Goal: Task Accomplishment & Management: Complete application form

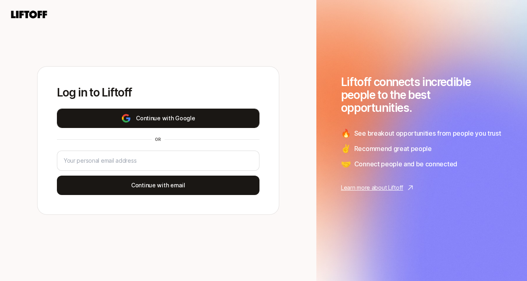
click at [178, 118] on button "Continue with Google" at bounding box center [158, 118] width 203 height 19
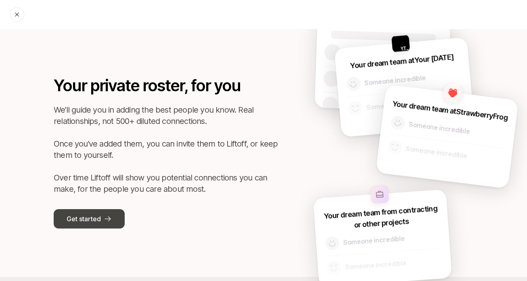
click at [98, 221] on p "Get started" at bounding box center [84, 218] width 34 height 10
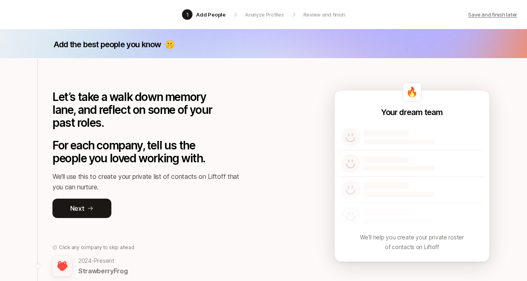
click at [498, 15] on p "Save and finish later" at bounding box center [492, 14] width 49 height 8
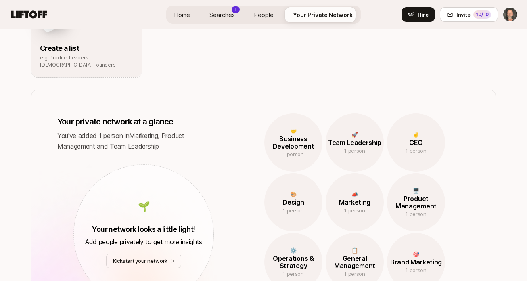
scroll to position [499, 0]
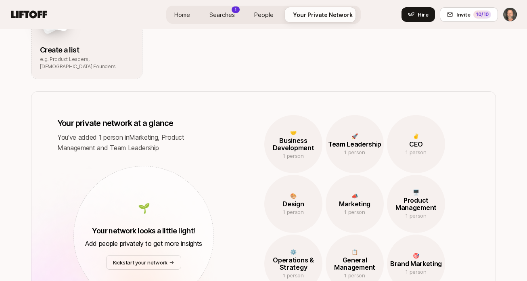
click at [226, 14] on span "Searches" at bounding box center [221, 14] width 25 height 7
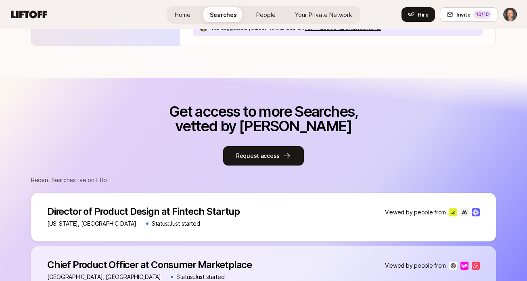
scroll to position [689, 0]
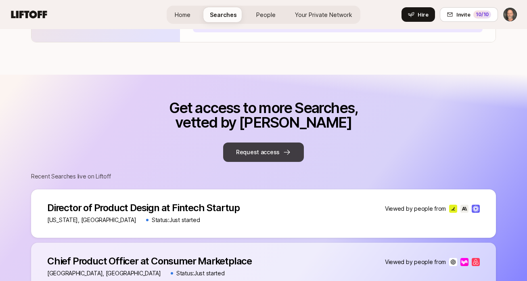
click at [276, 155] on button "Request access" at bounding box center [263, 151] width 81 height 19
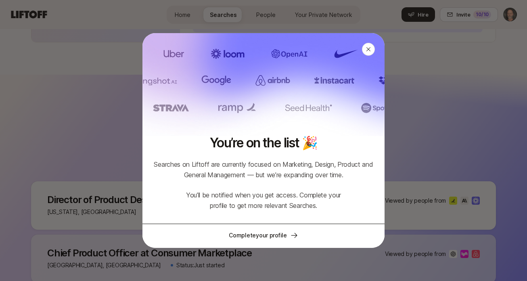
click at [271, 234] on link "Complete your profile" at bounding box center [263, 235] width 242 height 23
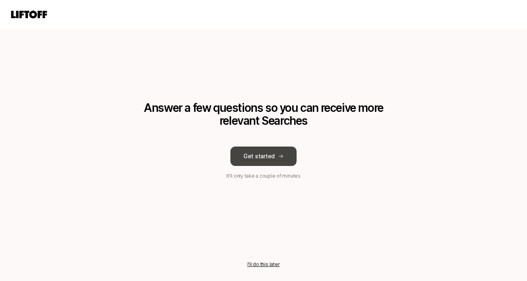
click at [263, 162] on button "Get started" at bounding box center [263, 155] width 66 height 19
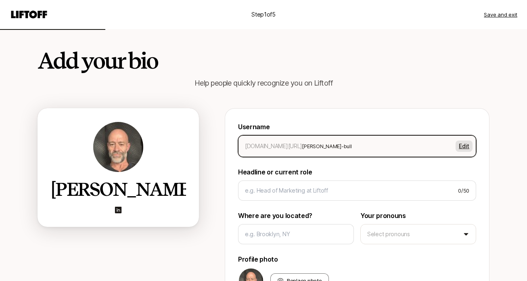
click at [466, 148] on button "Edit" at bounding box center [464, 145] width 17 height 11
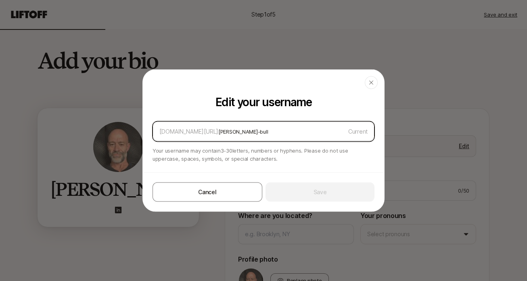
click at [218, 133] on input "[PERSON_NAME]-bull" at bounding box center [281, 132] width 127 height 10
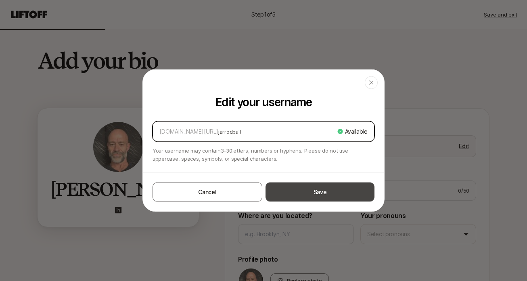
type input "jarrodbull"
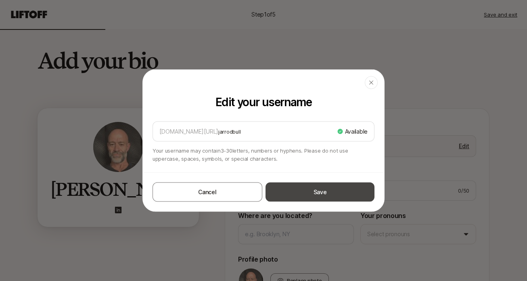
click at [329, 194] on button "Save" at bounding box center [320, 191] width 109 height 19
type textarea "x"
type input "jarrodbull"
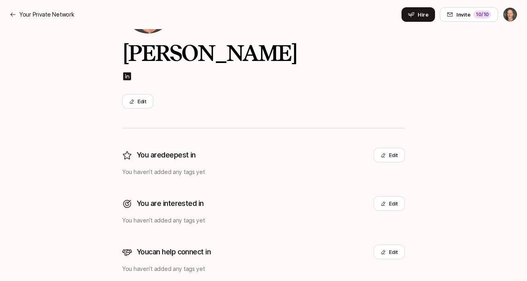
scroll to position [97, 0]
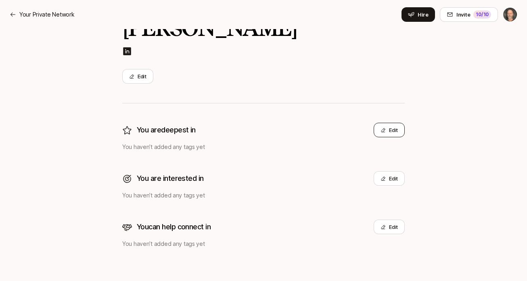
click at [400, 131] on button "Edit" at bounding box center [389, 130] width 31 height 15
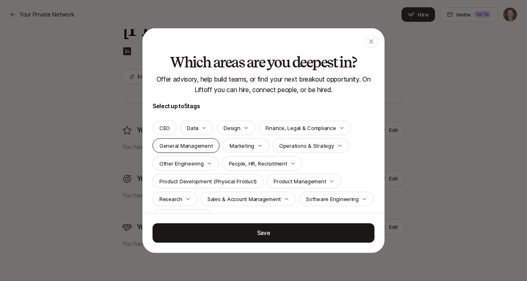
click at [194, 152] on div "General Management" at bounding box center [186, 145] width 67 height 15
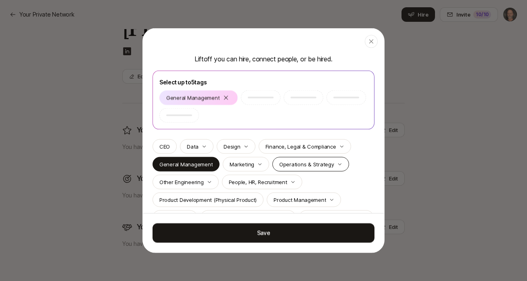
scroll to position [33, 0]
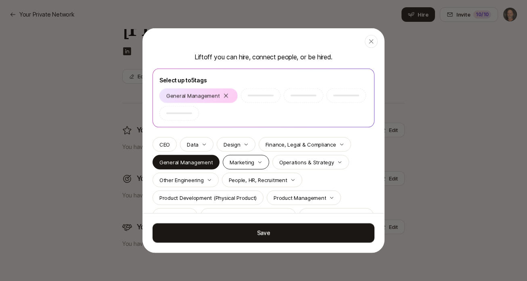
click at [263, 163] on div "Marketing" at bounding box center [246, 162] width 46 height 15
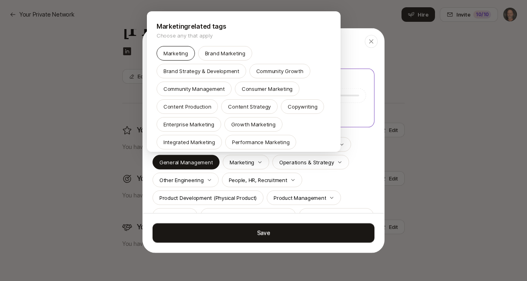
click at [171, 52] on p "Marketing" at bounding box center [175, 53] width 25 height 8
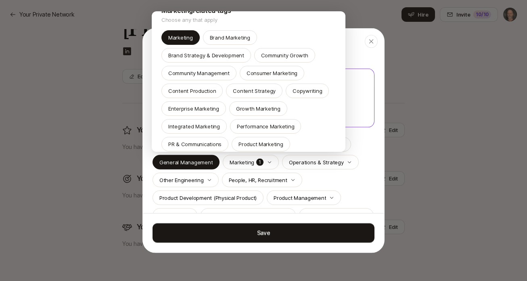
scroll to position [17, 0]
click at [374, 167] on div at bounding box center [263, 140] width 527 height 281
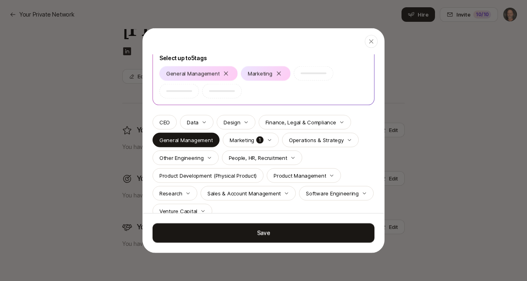
scroll to position [69, 0]
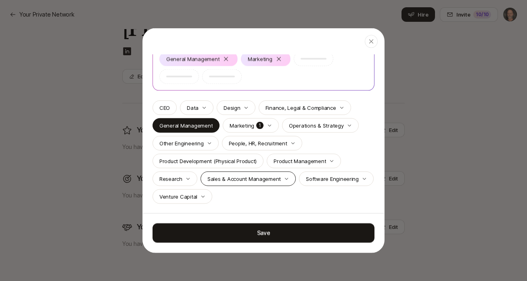
click at [287, 178] on div "Sales & Account Management" at bounding box center [248, 178] width 95 height 15
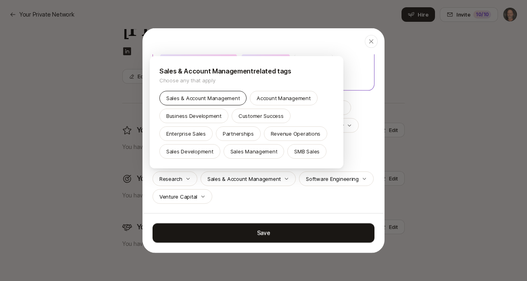
click at [240, 97] on div "Sales & Account Management" at bounding box center [202, 98] width 87 height 15
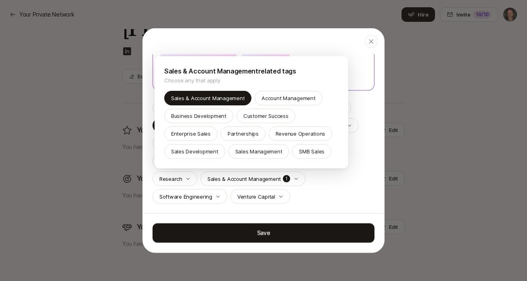
click at [350, 207] on div at bounding box center [263, 140] width 527 height 281
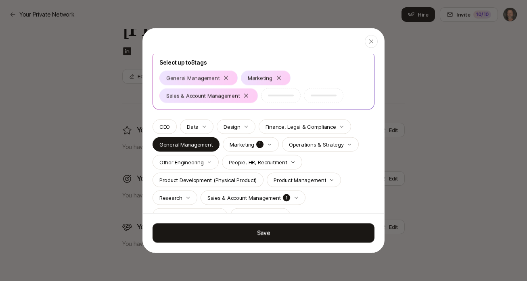
scroll to position [49, 0]
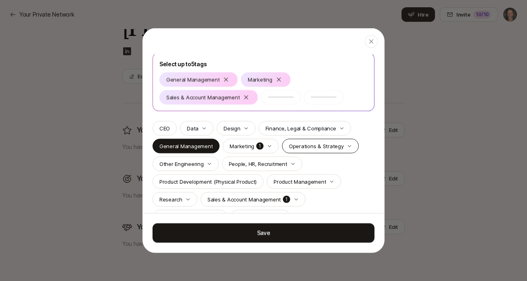
click at [346, 148] on div "Operations & Strategy" at bounding box center [320, 146] width 77 height 15
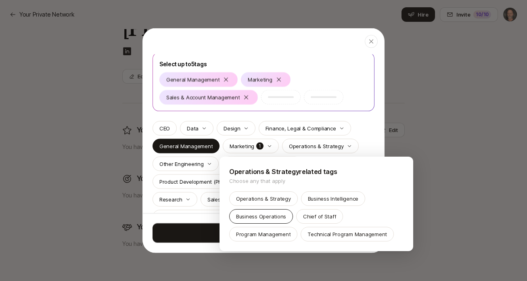
click at [266, 219] on p "Business Operations" at bounding box center [261, 216] width 50 height 8
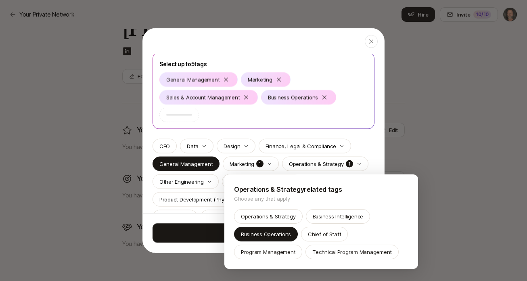
click at [377, 138] on div at bounding box center [263, 140] width 527 height 281
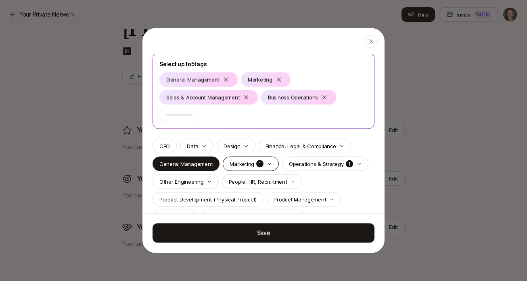
click at [270, 162] on div "Marketing 1" at bounding box center [251, 164] width 56 height 15
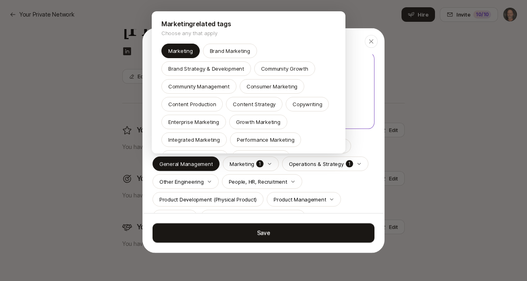
scroll to position [0, 0]
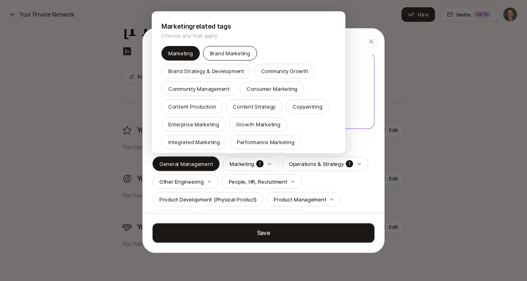
click at [238, 54] on p "Brand Marketing" at bounding box center [230, 53] width 40 height 8
click at [319, 231] on div at bounding box center [263, 140] width 527 height 281
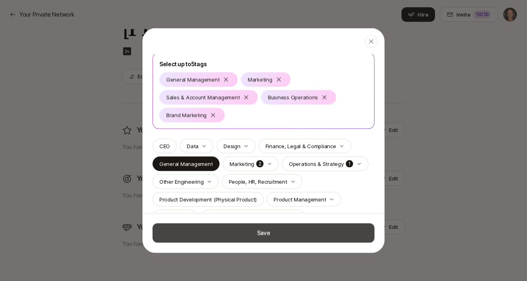
drag, startPoint x: 305, startPoint y: 234, endPoint x: 314, endPoint y: 233, distance: 8.5
click at [306, 234] on button "Save" at bounding box center [264, 232] width 222 height 19
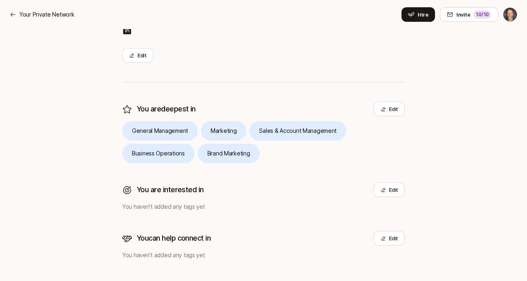
scroll to position [130, 0]
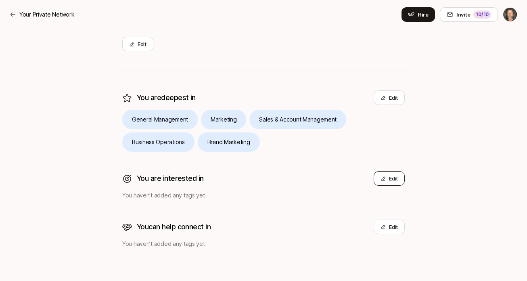
click at [397, 182] on button "Edit" at bounding box center [389, 178] width 31 height 15
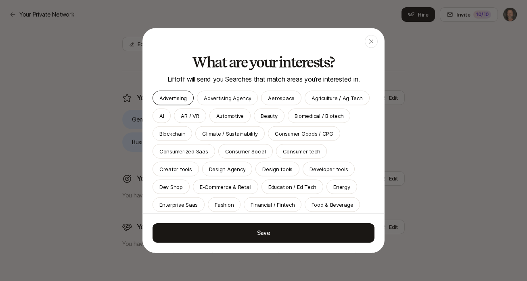
click at [183, 99] on p "Advertising" at bounding box center [172, 98] width 27 height 8
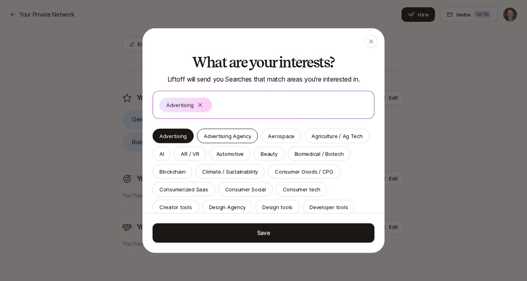
click at [228, 138] on p "Advertising Agency" at bounding box center [227, 136] width 47 height 8
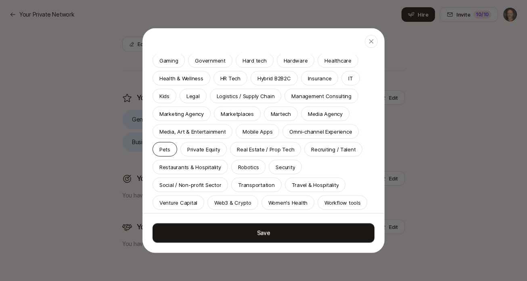
scroll to position [198, 0]
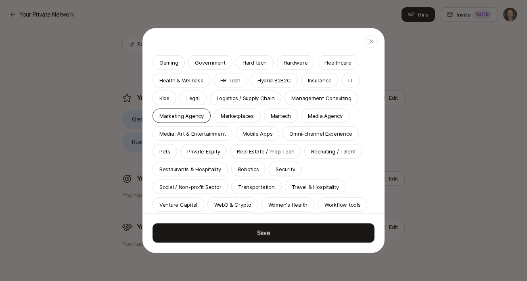
click at [180, 117] on p "Marketing Agency" at bounding box center [181, 116] width 44 height 8
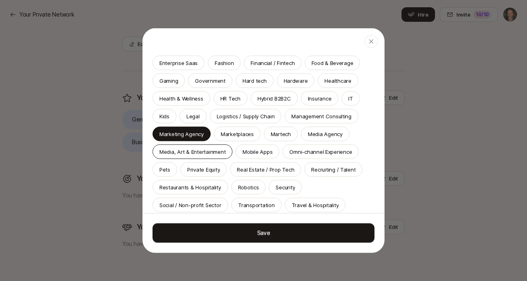
scroll to position [174, 0]
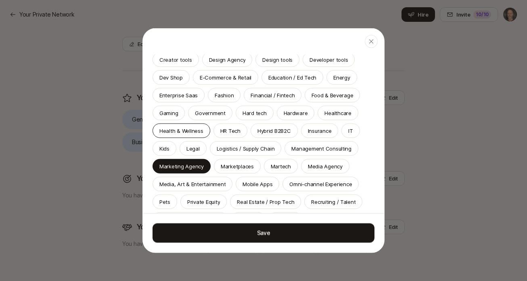
click at [167, 132] on p "Health & Wellness" at bounding box center [181, 131] width 44 height 8
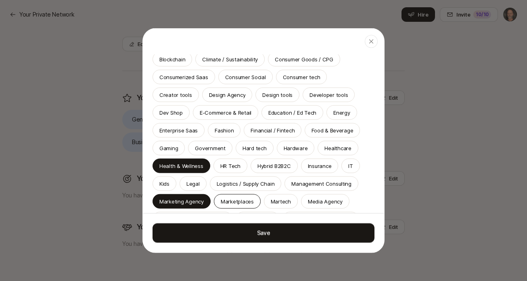
scroll to position [119, 0]
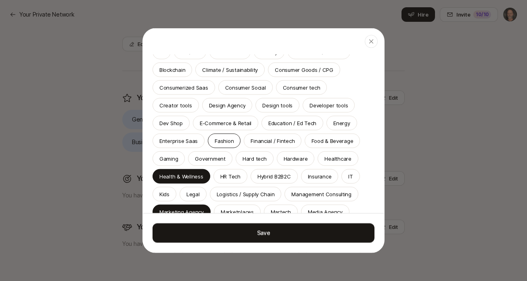
drag, startPoint x: 168, startPoint y: 142, endPoint x: 177, endPoint y: 142, distance: 8.9
click at [215, 142] on p "Fashion" at bounding box center [224, 141] width 19 height 8
click at [312, 142] on p "Food & Beverage" at bounding box center [333, 141] width 42 height 8
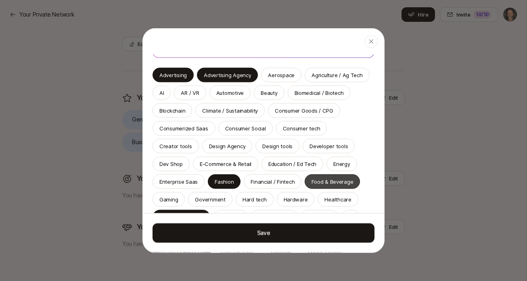
scroll to position [77, 0]
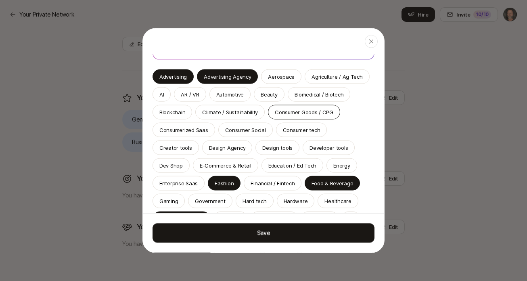
click at [309, 112] on p "Consumer Goods / CPG" at bounding box center [304, 112] width 59 height 8
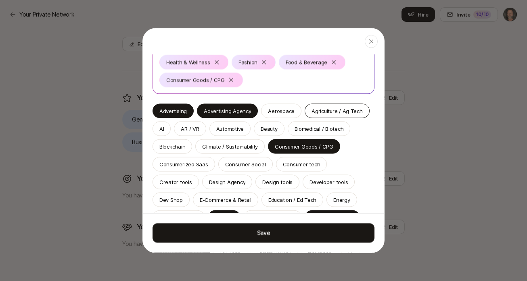
scroll to position [63, 0]
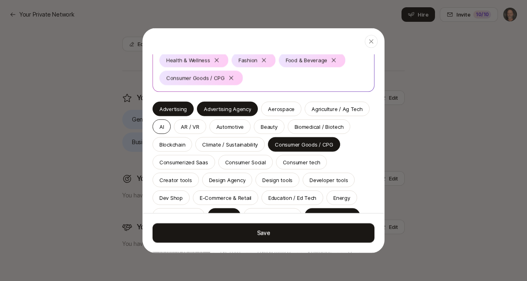
drag, startPoint x: 159, startPoint y: 126, endPoint x: 236, endPoint y: 151, distance: 80.0
click at [159, 126] on p "AI" at bounding box center [161, 127] width 4 height 8
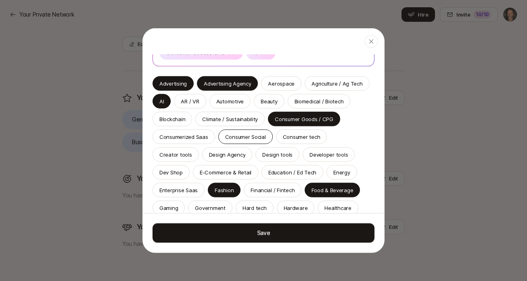
scroll to position [89, 0]
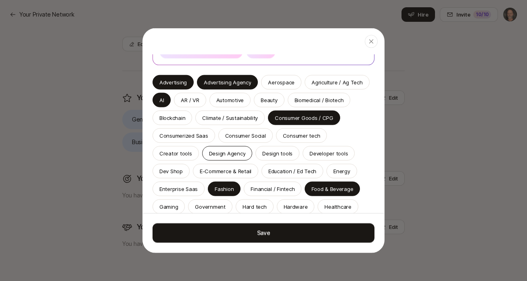
click at [209, 153] on p "Design Agency" at bounding box center [227, 153] width 37 height 8
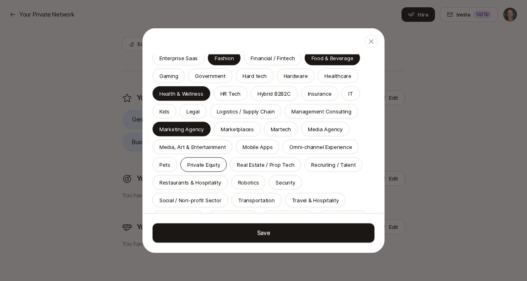
scroll to position [213, 0]
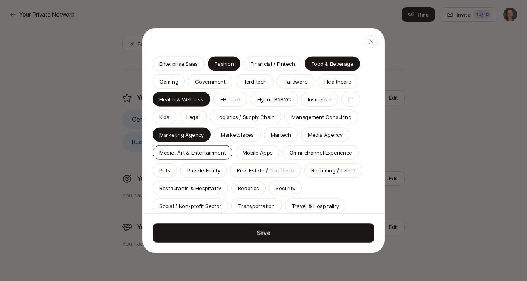
click at [209, 155] on p "Media, Art & Entertainment" at bounding box center [192, 152] width 66 height 8
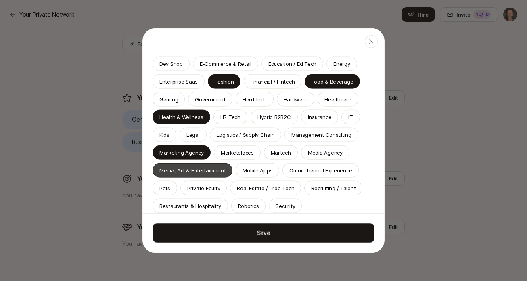
scroll to position [232, 0]
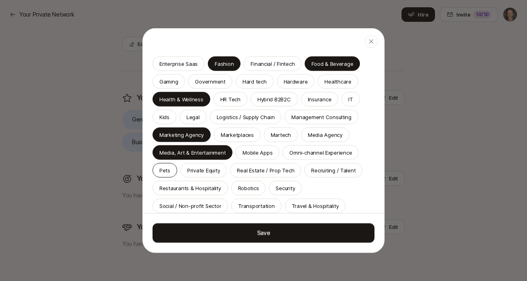
click at [161, 174] on p "Pets" at bounding box center [164, 170] width 11 height 8
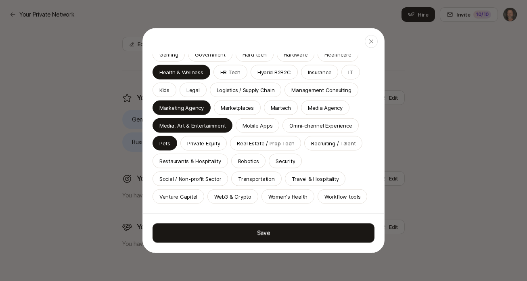
scroll to position [259, 0]
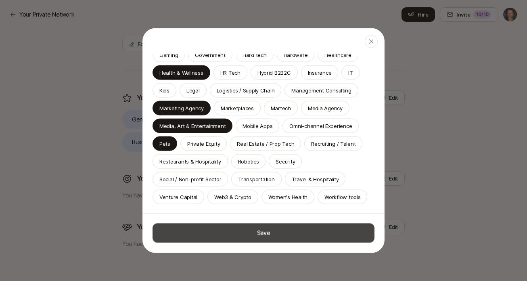
drag, startPoint x: 278, startPoint y: 238, endPoint x: 363, endPoint y: 240, distance: 84.8
click at [279, 237] on button "Save" at bounding box center [264, 232] width 222 height 19
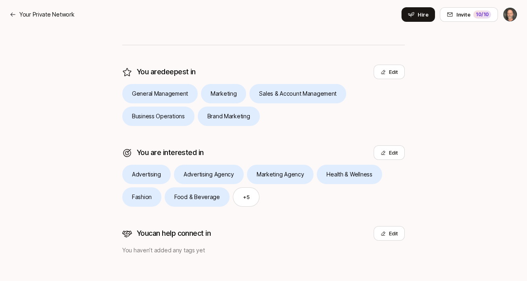
scroll to position [162, 0]
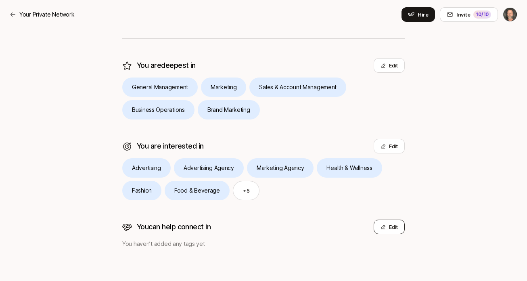
click at [391, 226] on button "Edit" at bounding box center [389, 227] width 31 height 15
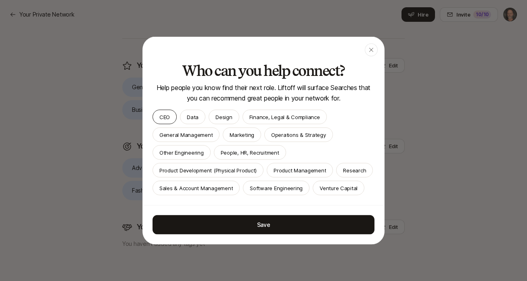
click at [171, 118] on div "CEO" at bounding box center [165, 117] width 24 height 15
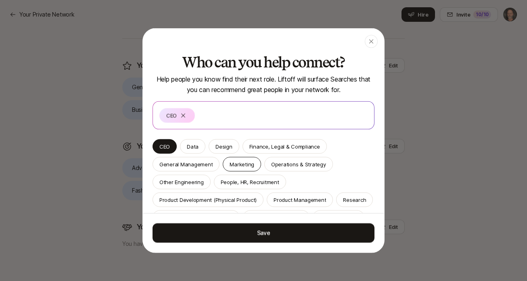
click at [243, 166] on p "Marketing" at bounding box center [242, 164] width 25 height 8
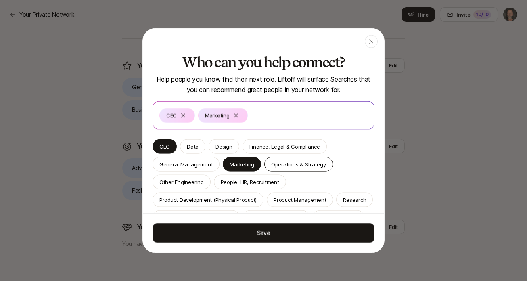
click at [297, 165] on p "Operations & Strategy" at bounding box center [298, 164] width 55 height 8
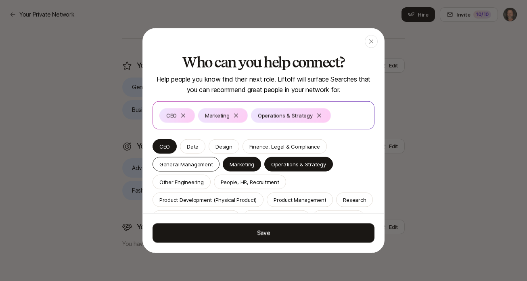
click at [194, 163] on p "General Management" at bounding box center [185, 164] width 53 height 8
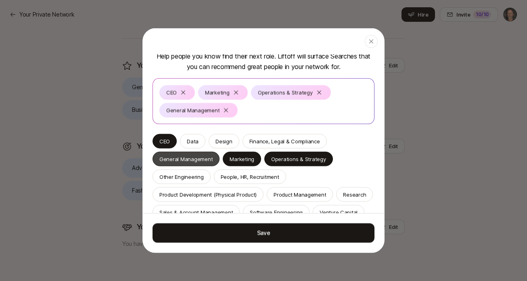
scroll to position [39, 0]
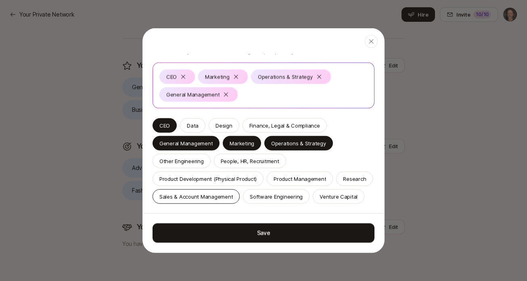
click at [198, 197] on p "Sales & Account Management" at bounding box center [195, 196] width 73 height 8
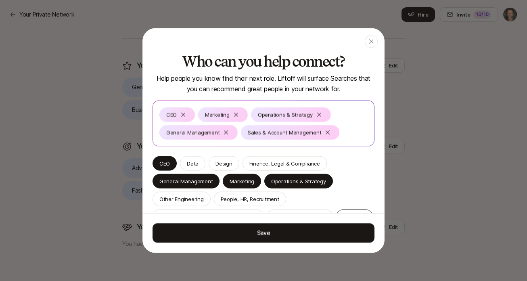
scroll to position [0, 0]
drag, startPoint x: 220, startPoint y: 159, endPoint x: 233, endPoint y: 163, distance: 13.9
click at [220, 159] on p "Design" at bounding box center [223, 163] width 17 height 8
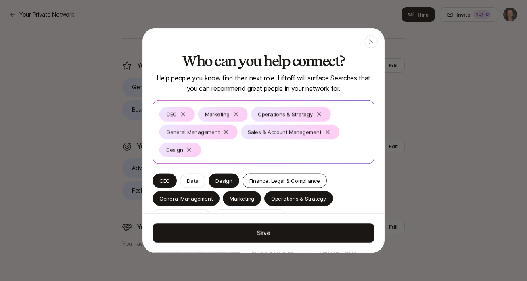
scroll to position [56, 0]
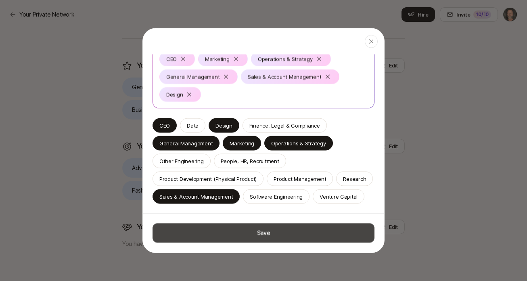
click at [268, 235] on button "Save" at bounding box center [264, 232] width 222 height 19
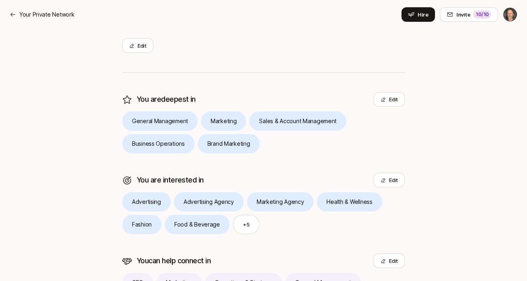
scroll to position [0, 0]
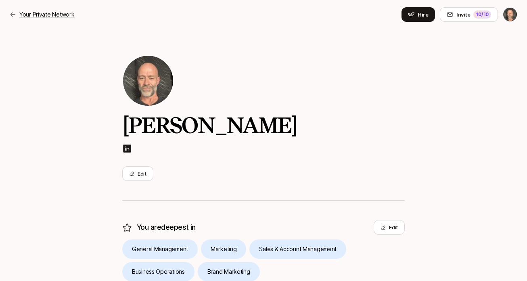
click at [37, 11] on p "Your Private Network" at bounding box center [46, 15] width 55 height 10
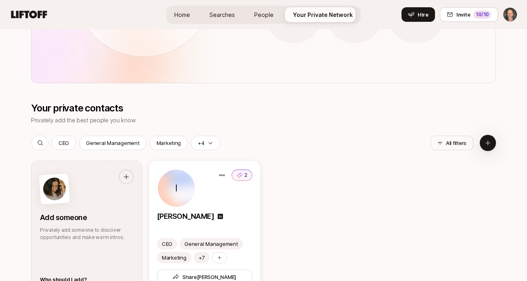
scroll to position [721, 0]
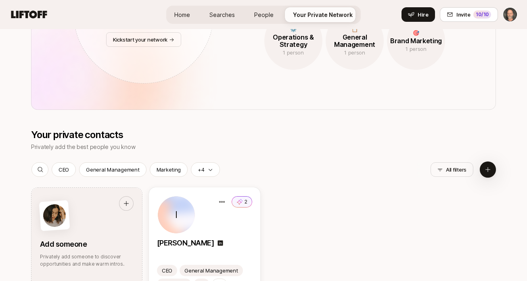
click at [269, 17] on span "People" at bounding box center [263, 14] width 19 height 7
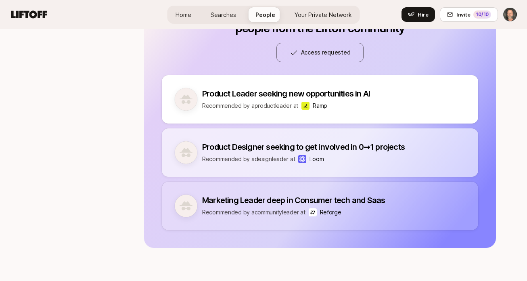
scroll to position [554, 0]
